Goal: Find specific page/section: Find specific page/section

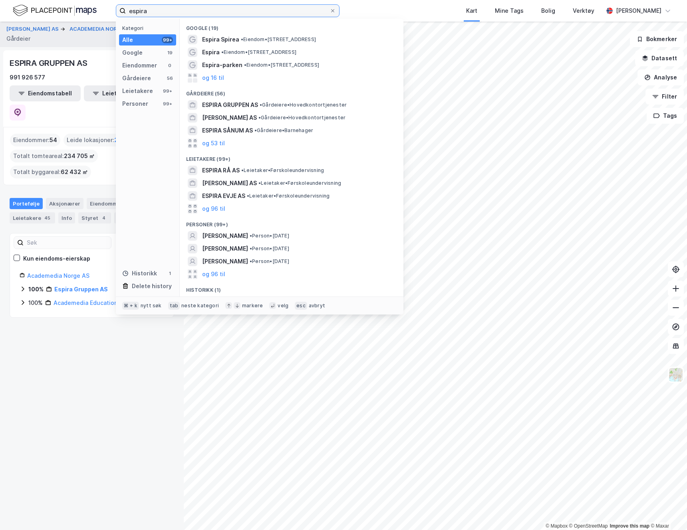
click at [175, 10] on input "espira" at bounding box center [228, 11] width 204 height 12
drag, startPoint x: 175, startPoint y: 10, endPoint x: 93, endPoint y: 6, distance: 81.9
click at [93, 6] on div "espira Kategori Alle 99+ Google 19 Eiendommer 0 Gårdeiere 56 Leietakere 99+ Per…" at bounding box center [343, 11] width 687 height 22
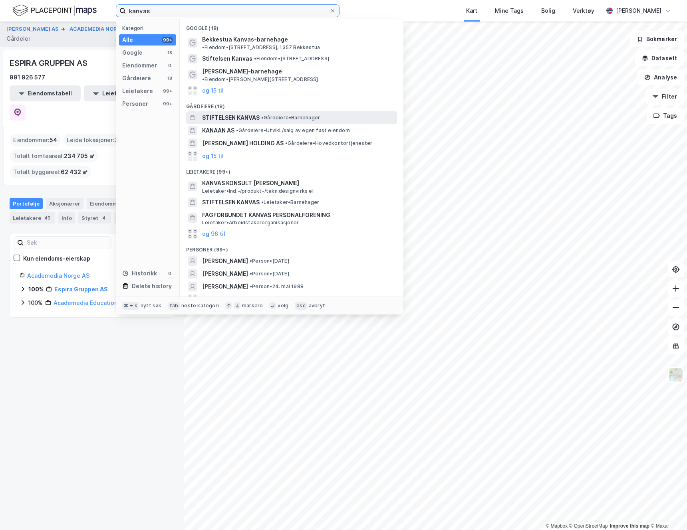
type input "kanvas"
click at [236, 111] on div "STIFTELSEN KANVAS • [PERSON_NAME][GEOGRAPHIC_DATA]" at bounding box center [291, 117] width 211 height 13
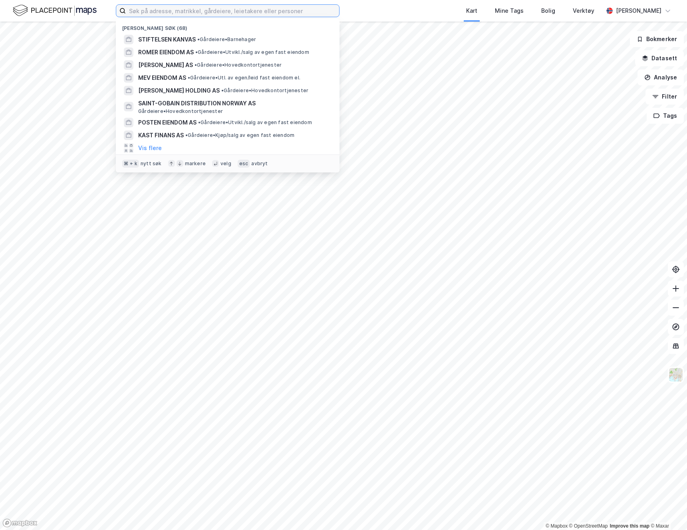
click at [191, 10] on input at bounding box center [232, 11] width 213 height 12
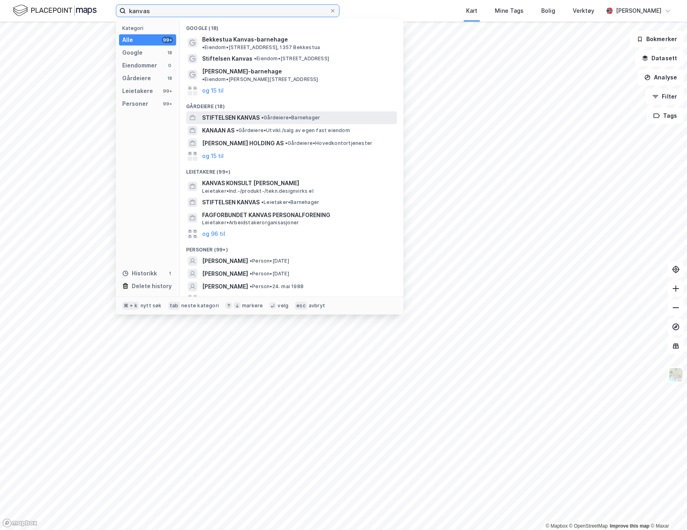
type input "kanvas"
click at [222, 113] on span "STIFTELSEN KANVAS" at bounding box center [230, 118] width 57 height 10
